Goal: Task Accomplishment & Management: Use online tool/utility

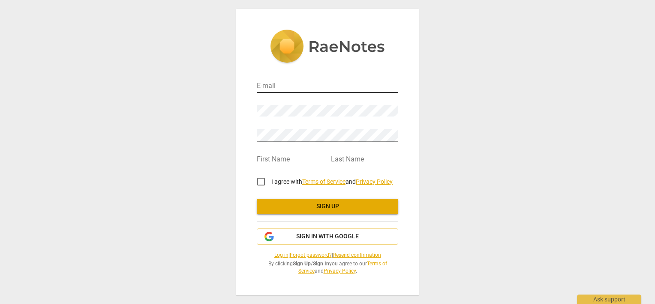
click at [313, 84] on input "email" at bounding box center [328, 86] width 142 height 12
type input "[PERSON_NAME][EMAIL_ADDRESS][PERSON_NAME][DOMAIN_NAME]"
type input "[PERSON_NAME]"
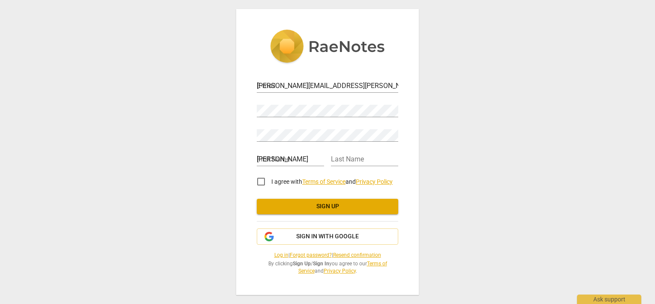
type input "Horecny"
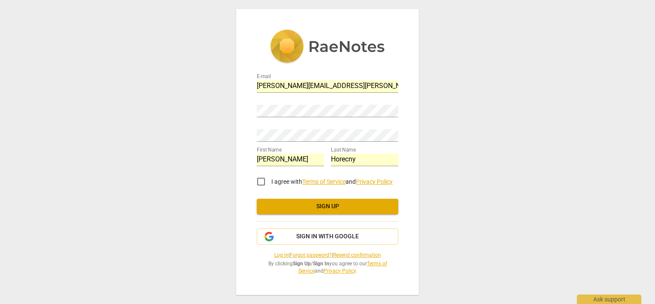
click at [501, 77] on div "E-mail [PERSON_NAME][EMAIL_ADDRESS][PERSON_NAME][DOMAIN_NAME] Password Retype P…" at bounding box center [327, 152] width 655 height 304
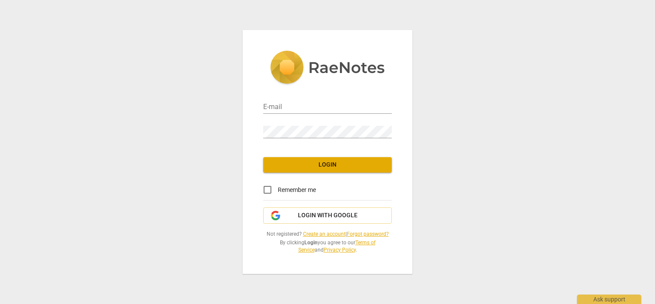
type input "[PERSON_NAME][EMAIL_ADDRESS][PERSON_NAME][DOMAIN_NAME]"
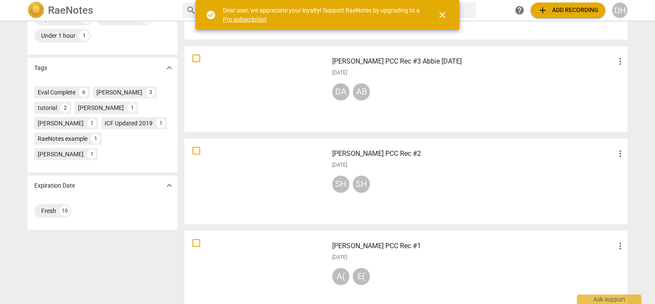
scroll to position [214, 0]
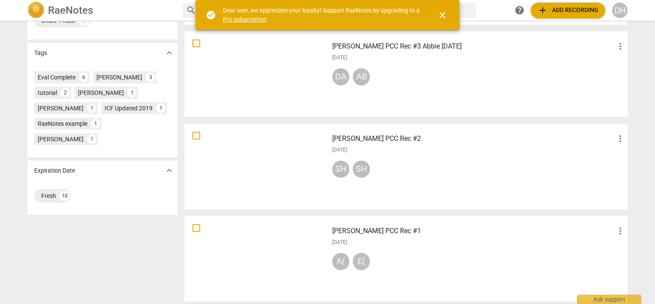
click at [445, 14] on span "close" at bounding box center [443, 15] width 10 height 10
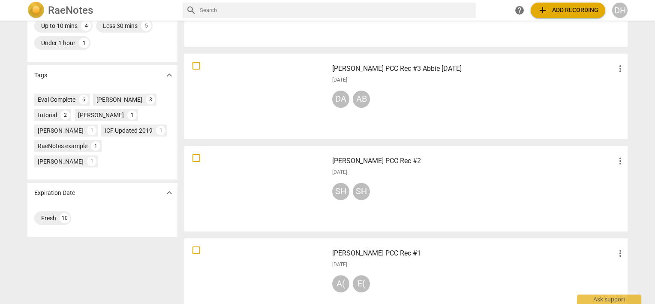
scroll to position [172, 0]
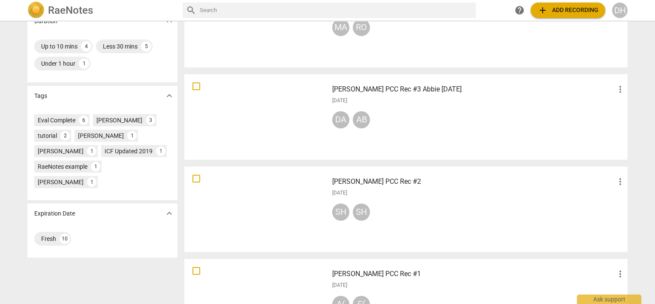
click at [294, 113] on div at bounding box center [256, 116] width 138 height 79
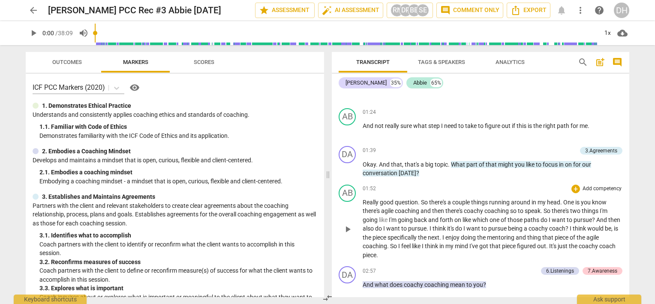
scroll to position [601, 0]
